Goal: Use online tool/utility: Utilize a website feature to perform a specific function

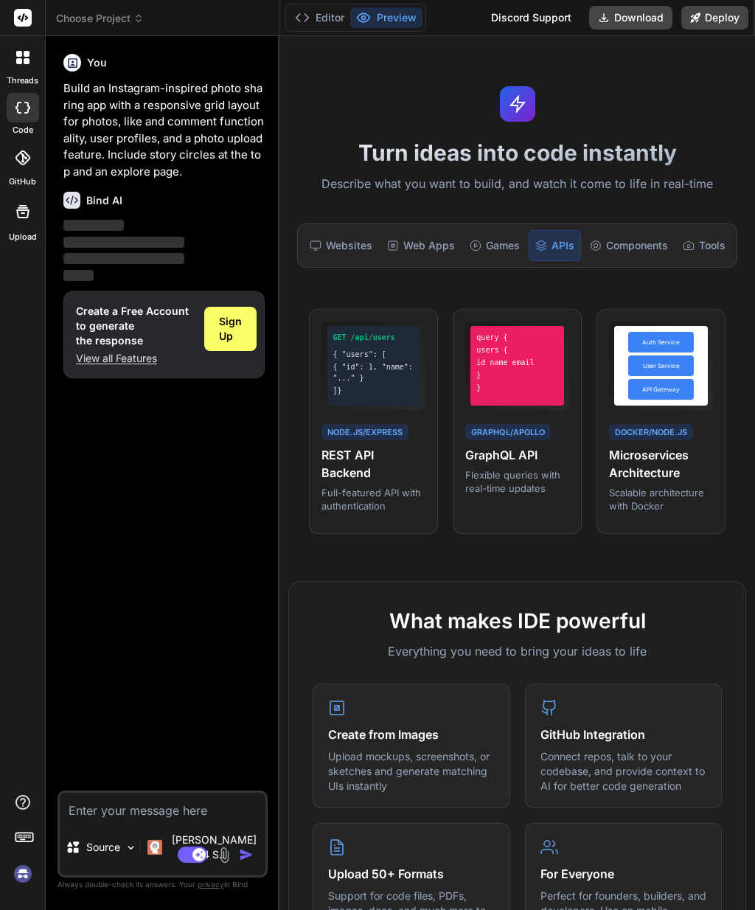
click at [646, 475] on h4 "Microservices Architecture" at bounding box center [661, 463] width 104 height 35
click at [672, 322] on span "View Prompt" at bounding box center [679, 327] width 55 height 13
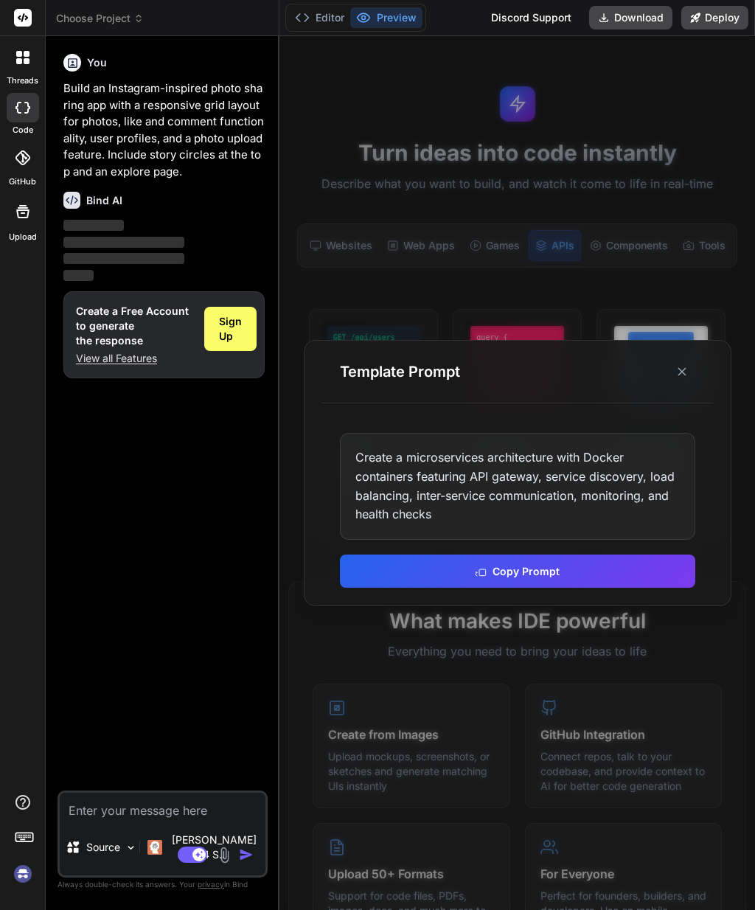
click at [525, 588] on button "Copy Prompt" at bounding box center [517, 570] width 355 height 33
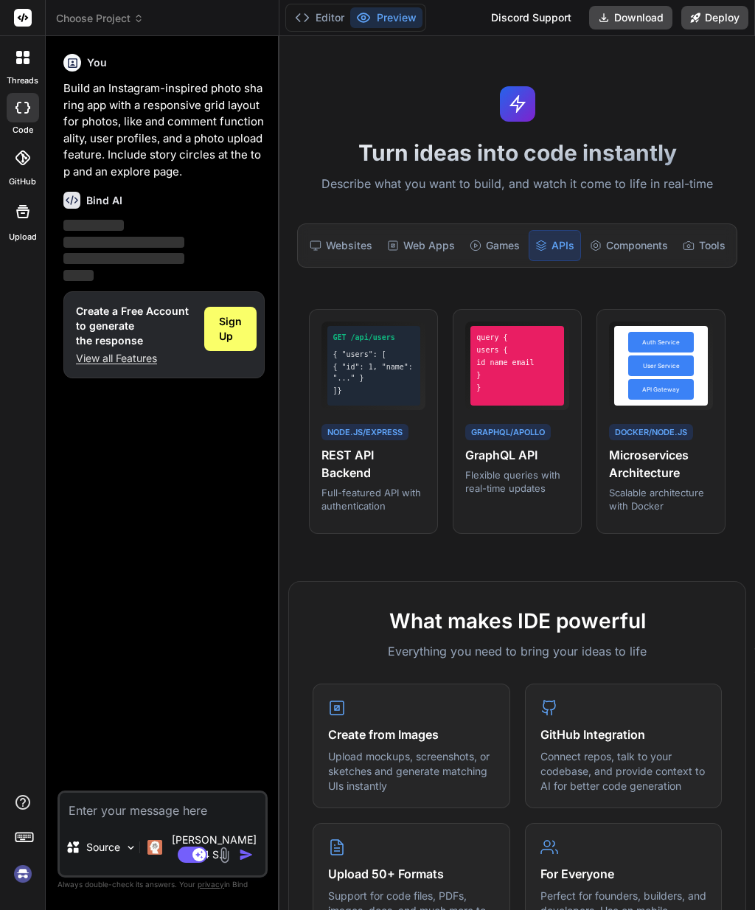
click at [691, 466] on h4 "Microservices Architecture" at bounding box center [661, 463] width 104 height 35
click at [616, 248] on div "Components" at bounding box center [629, 245] width 90 height 31
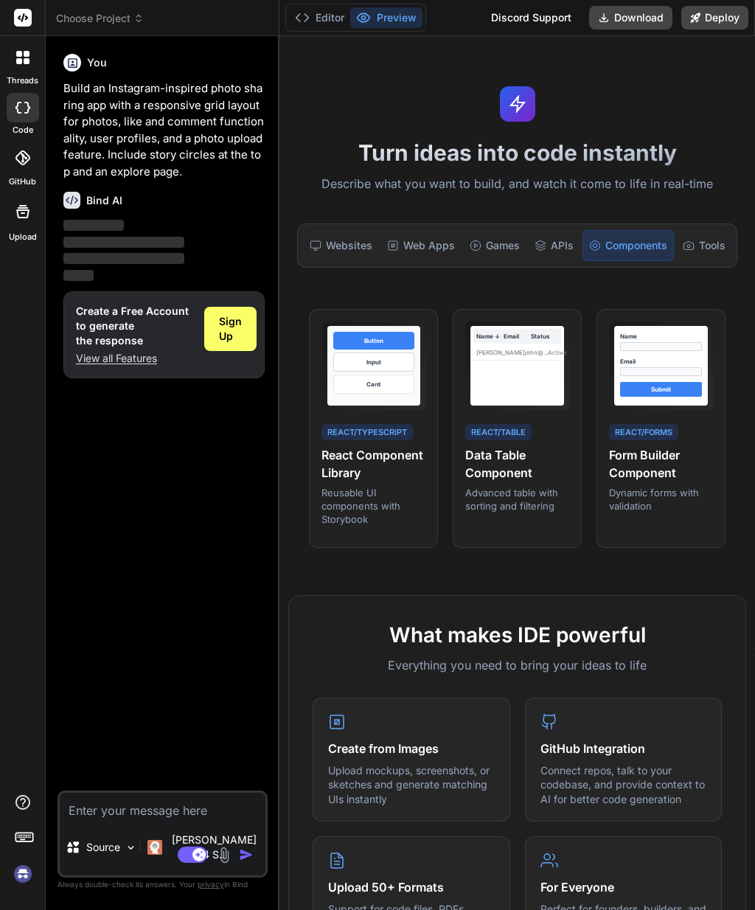
scroll to position [15, 0]
click at [689, 230] on div "Tools" at bounding box center [704, 245] width 55 height 31
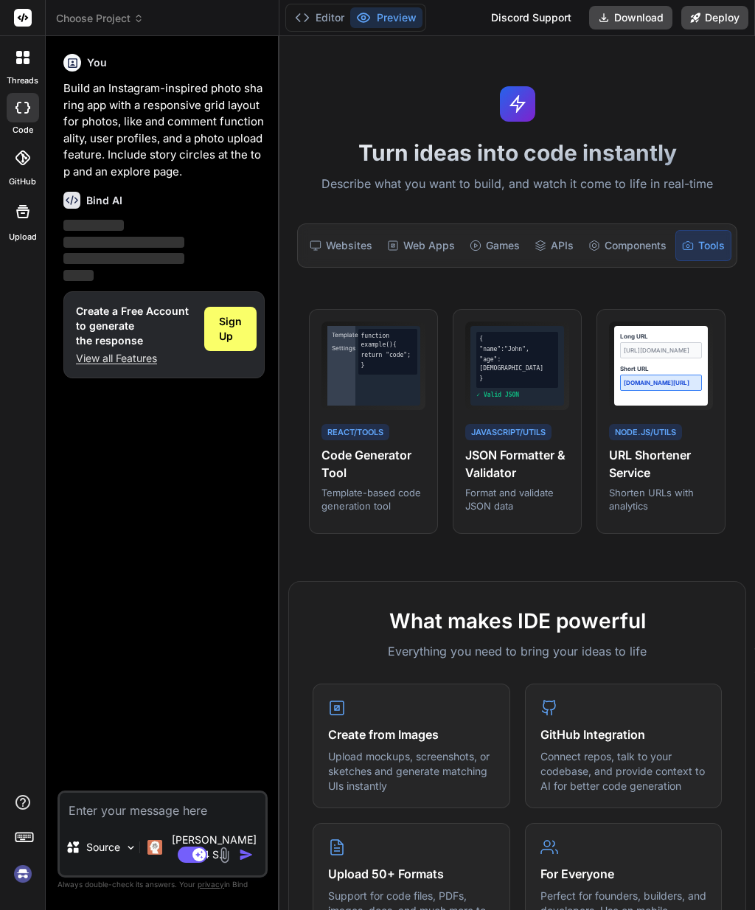
click at [481, 230] on div "Games" at bounding box center [495, 245] width 62 height 31
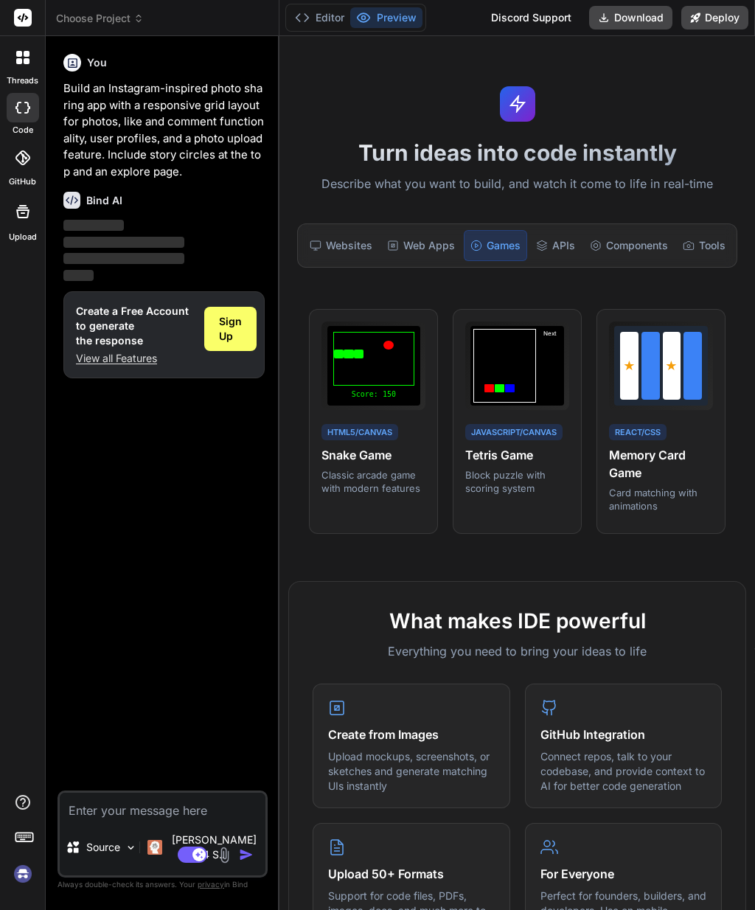
scroll to position [59, 0]
click at [435, 230] on div "Web Apps" at bounding box center [421, 245] width 80 height 31
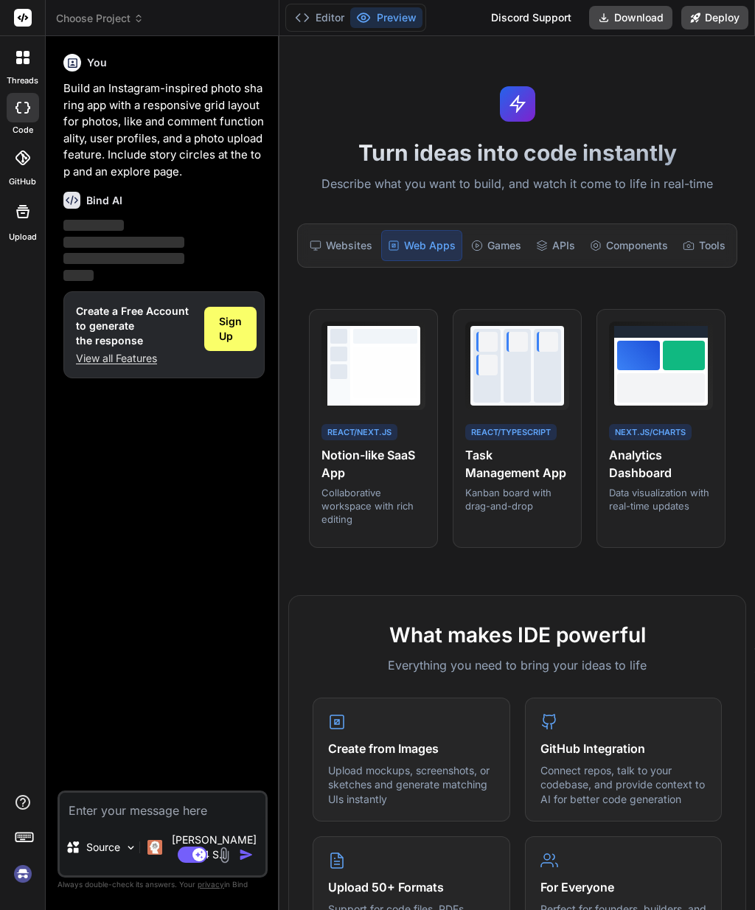
scroll to position [0, 0]
click at [350, 246] on div "Websites" at bounding box center [341, 245] width 74 height 31
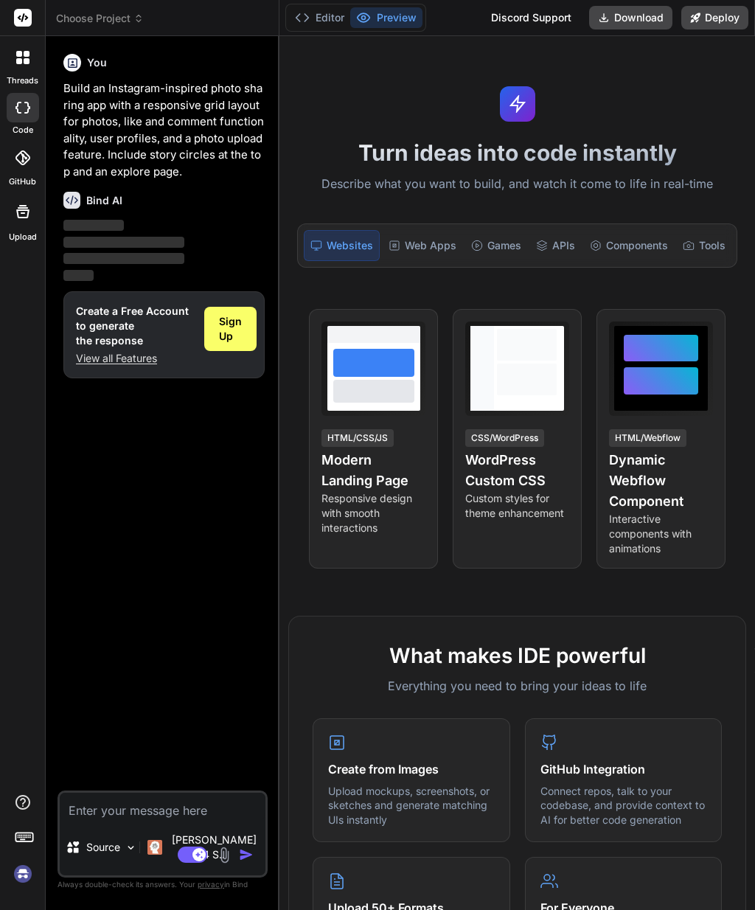
click at [428, 241] on div "Web Apps" at bounding box center [423, 245] width 80 height 31
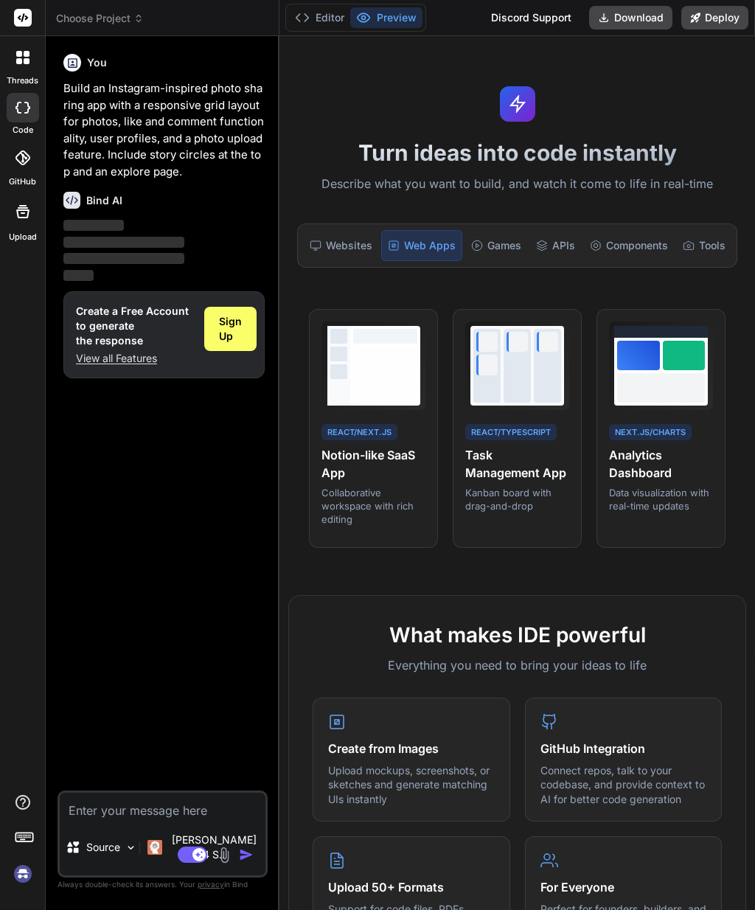
click at [16, 184] on label "GitHub" at bounding box center [22, 181] width 27 height 13
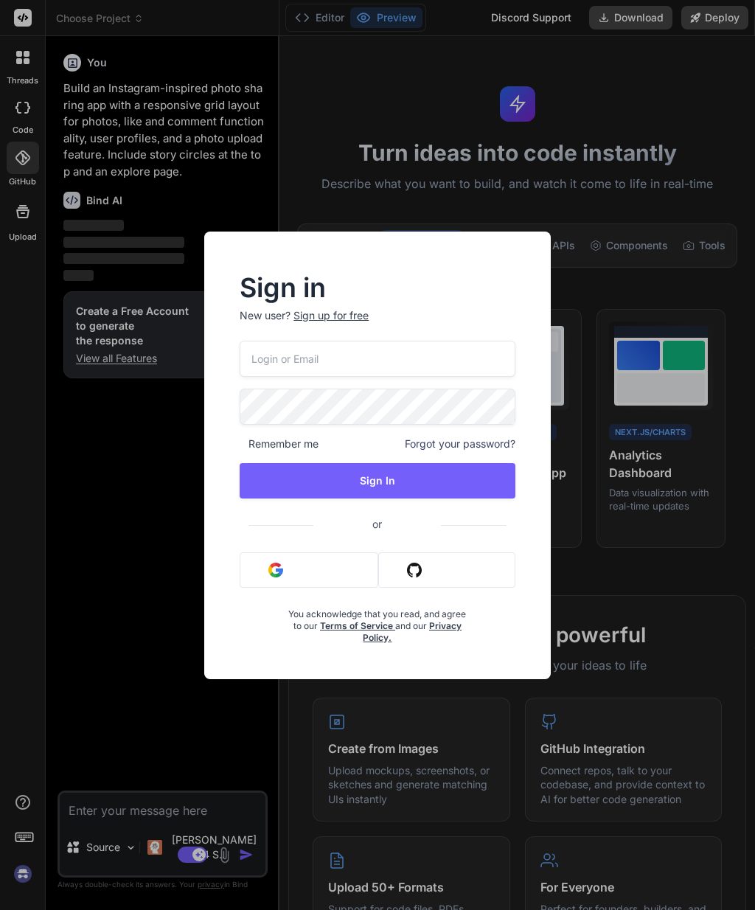
click at [17, 81] on div "Sign in New user? Sign up for free Remember me Forgot your password? Sign In or…" at bounding box center [377, 455] width 755 height 910
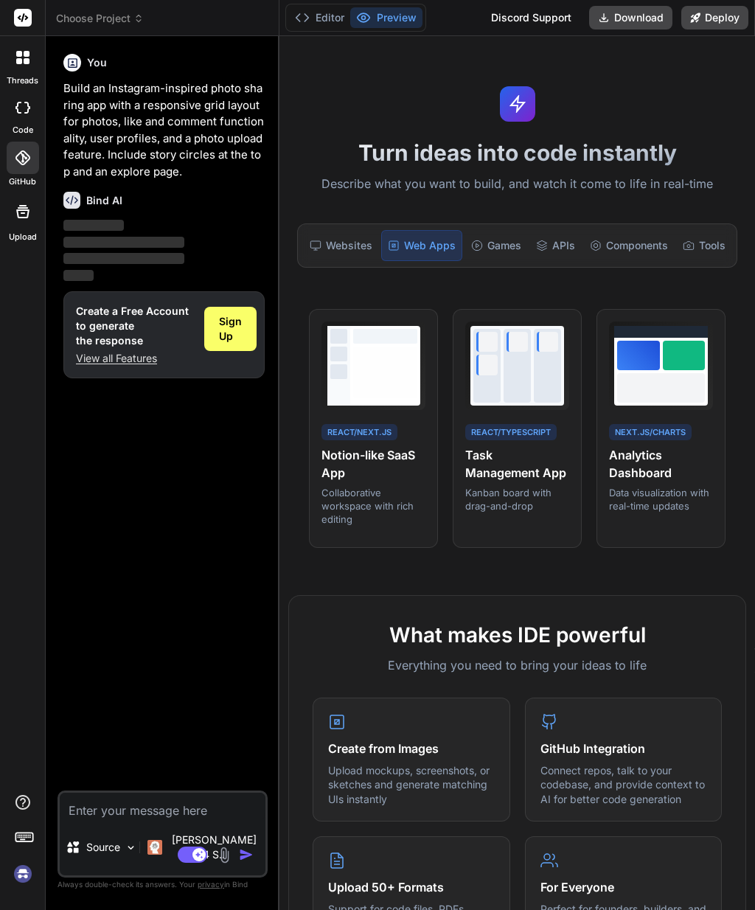
click at [28, 79] on label "threads" at bounding box center [23, 80] width 32 height 13
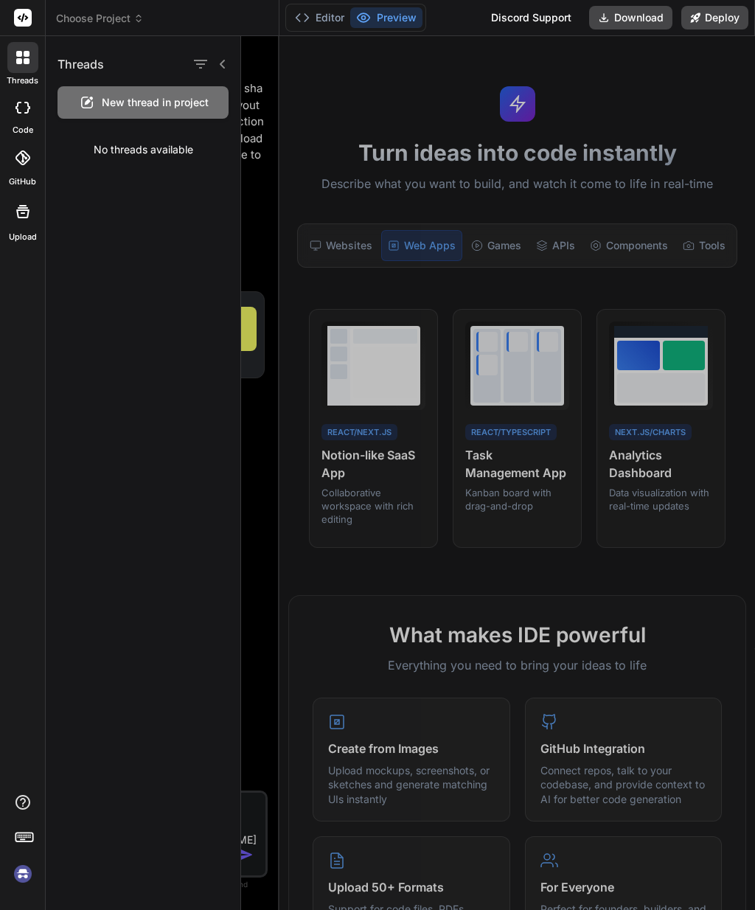
click at [17, 64] on div at bounding box center [22, 57] width 31 height 31
click at [18, 9] on rect at bounding box center [23, 18] width 18 height 18
click at [30, 20] on rect at bounding box center [23, 18] width 18 height 18
click at [8, 19] on div at bounding box center [22, 18] width 45 height 36
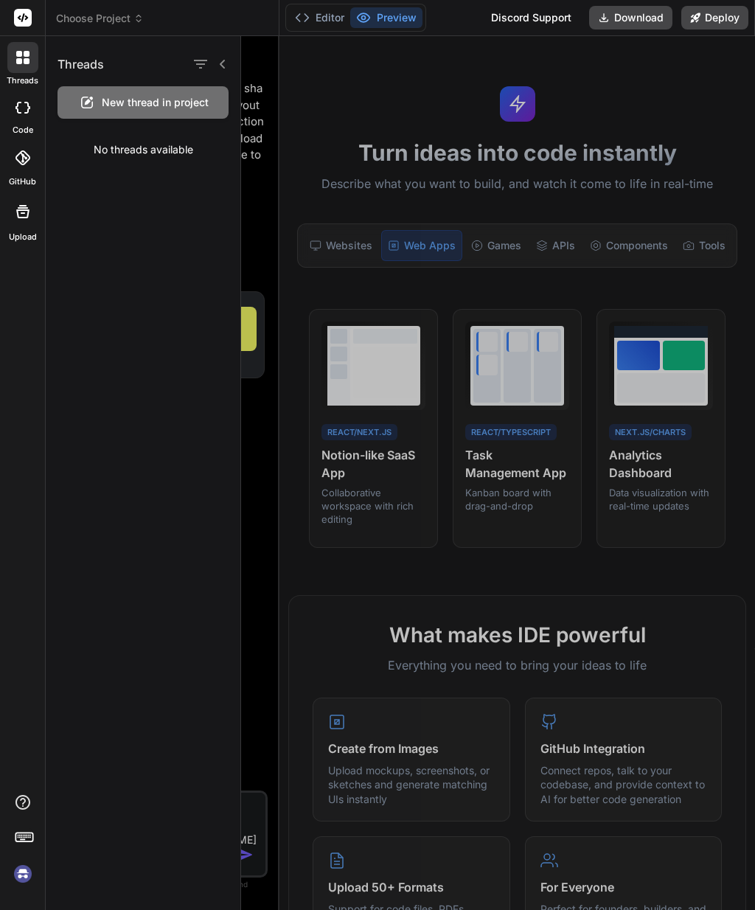
click at [714, 18] on button "Deploy" at bounding box center [714, 18] width 67 height 24
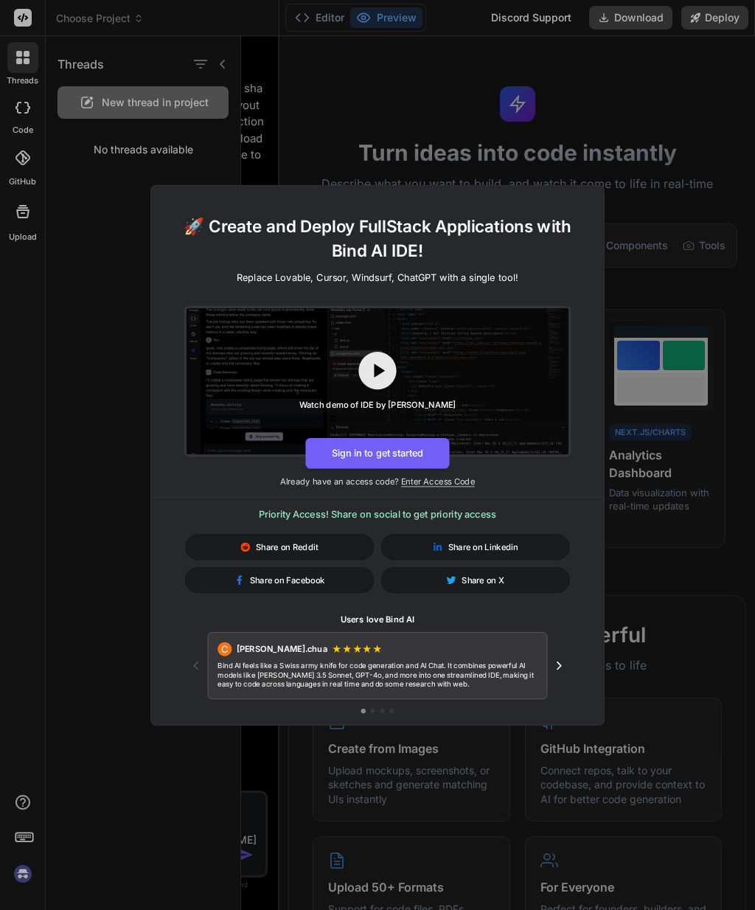
click at [108, 378] on div "🚀 Create and Deploy FullStack Applications with Bind AI IDE! Replace Lovable, C…" at bounding box center [377, 455] width 755 height 910
